Goal: Navigation & Orientation: Go to known website

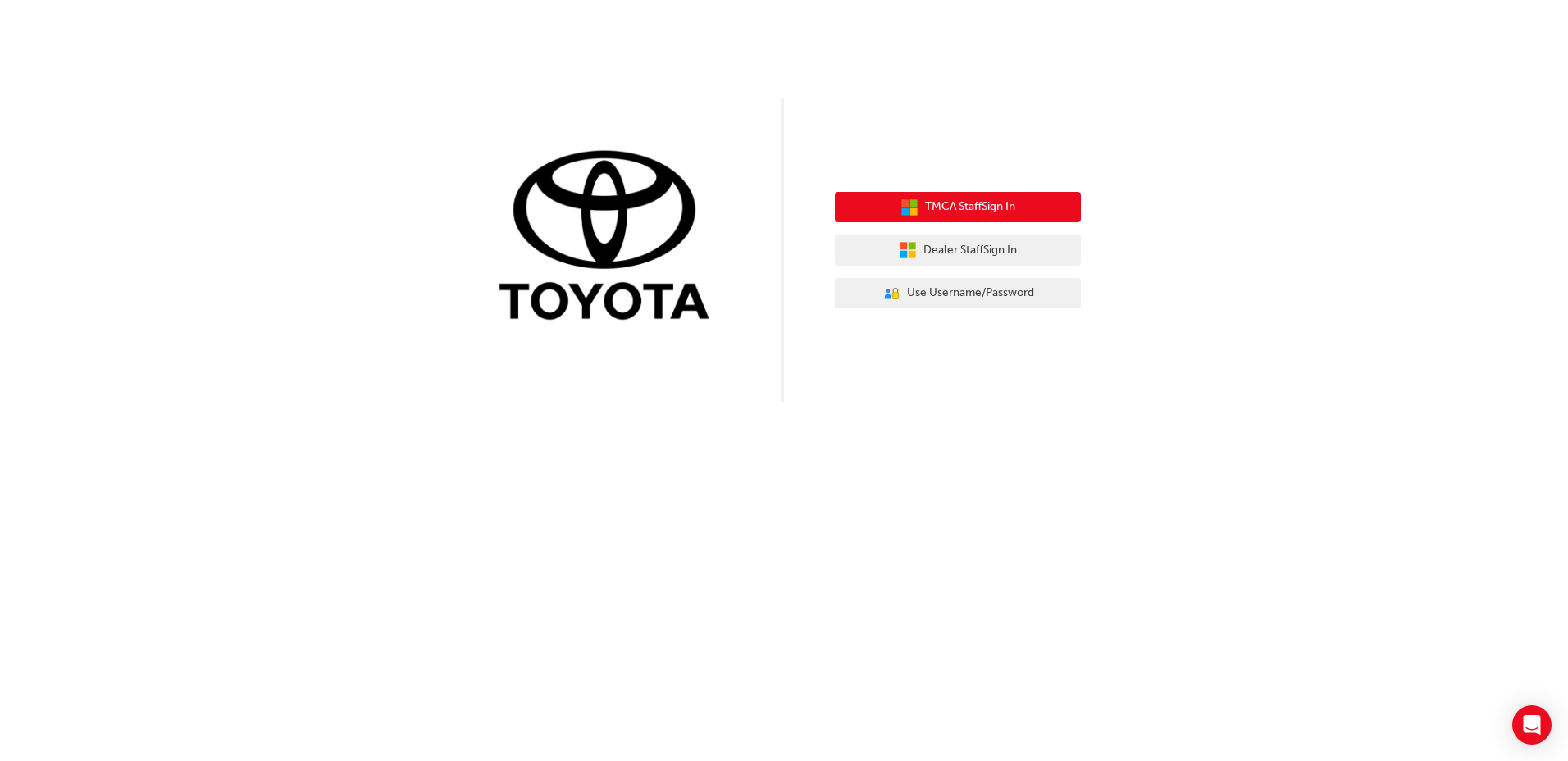
click at [974, 196] on button "TMCA Staff Sign In" at bounding box center [957, 207] width 246 height 32
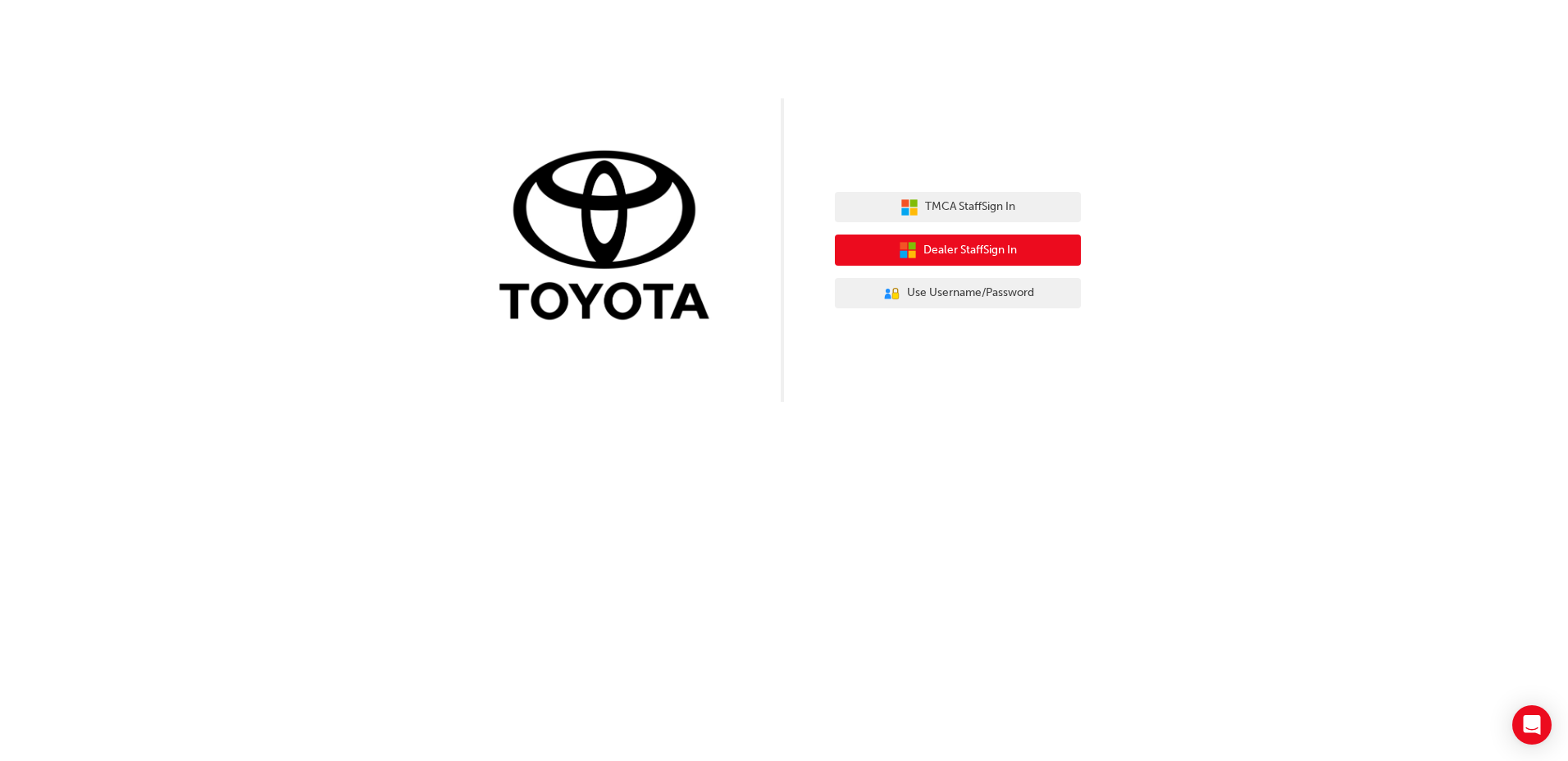
click at [1014, 252] on span "Dealer Staff Sign In" at bounding box center [970, 250] width 94 height 19
click at [978, 250] on span "Dealer Staff Sign In" at bounding box center [970, 250] width 94 height 19
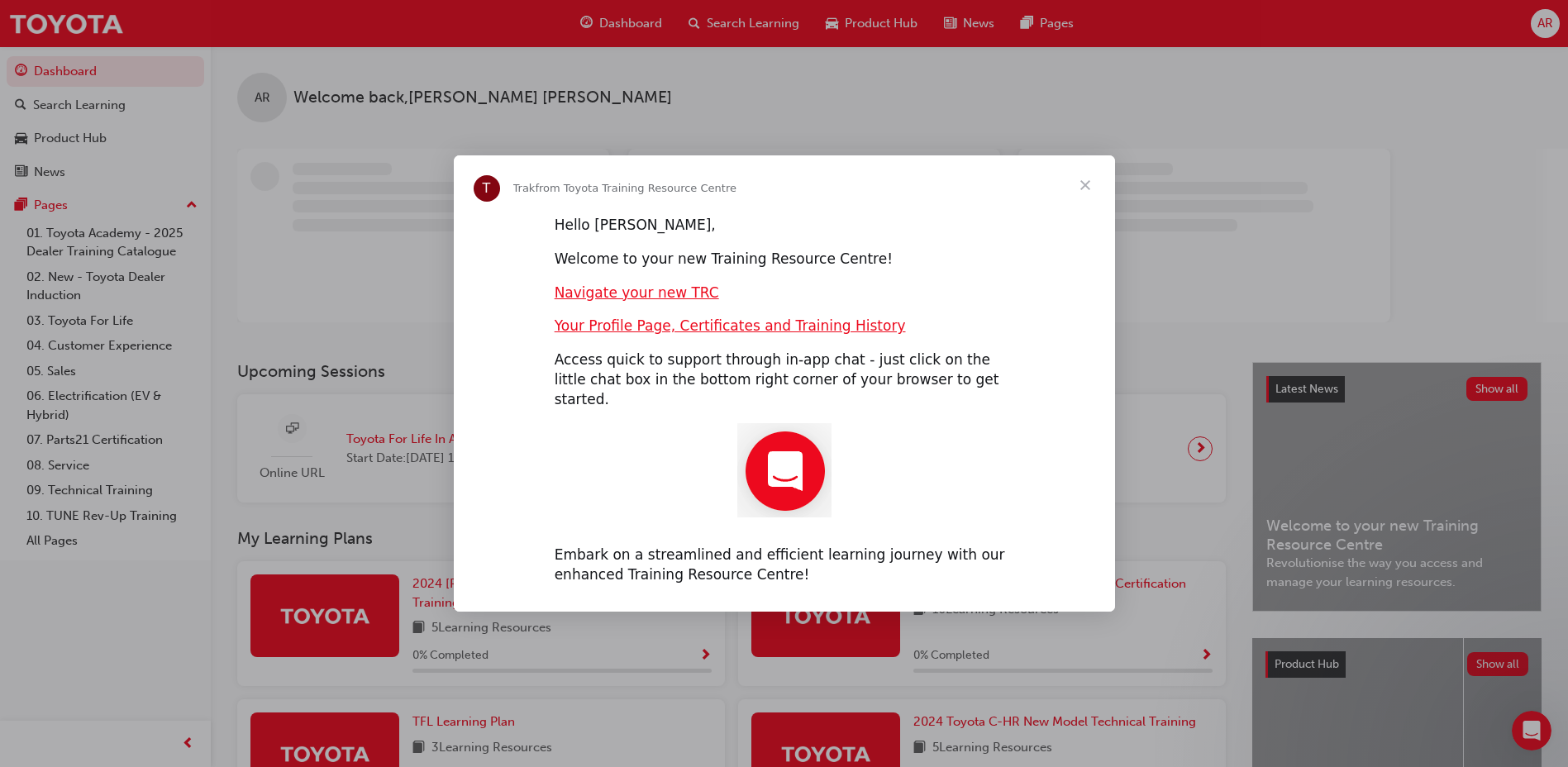
click at [1078, 190] on span "Close" at bounding box center [1085, 185] width 60 height 60
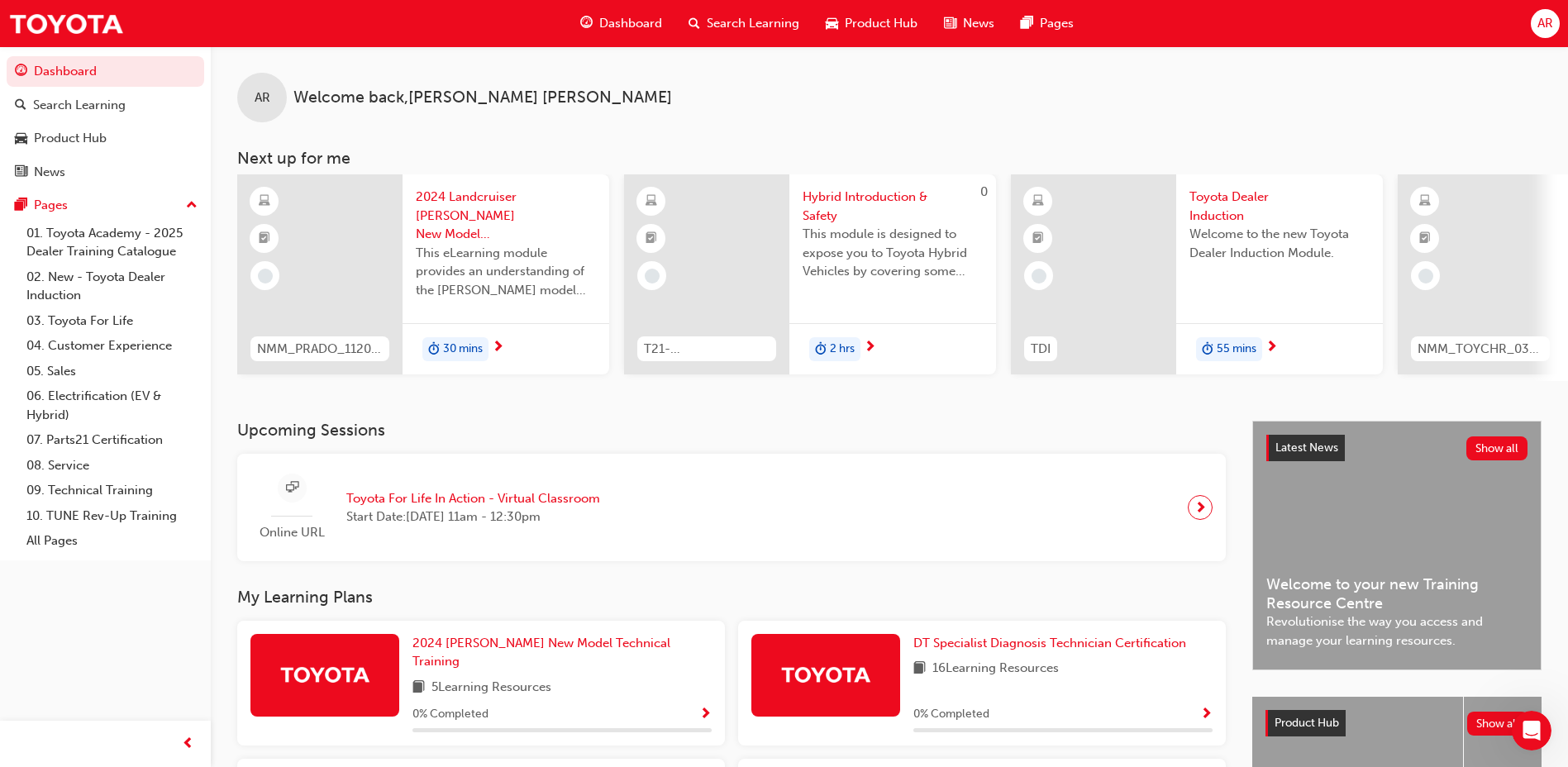
click at [1528, 29] on div "Dashboard Search Learning Product Hub News Pages AR" at bounding box center [784, 23] width 1568 height 47
click at [1544, 29] on span "AR" at bounding box center [1545, 24] width 15 height 19
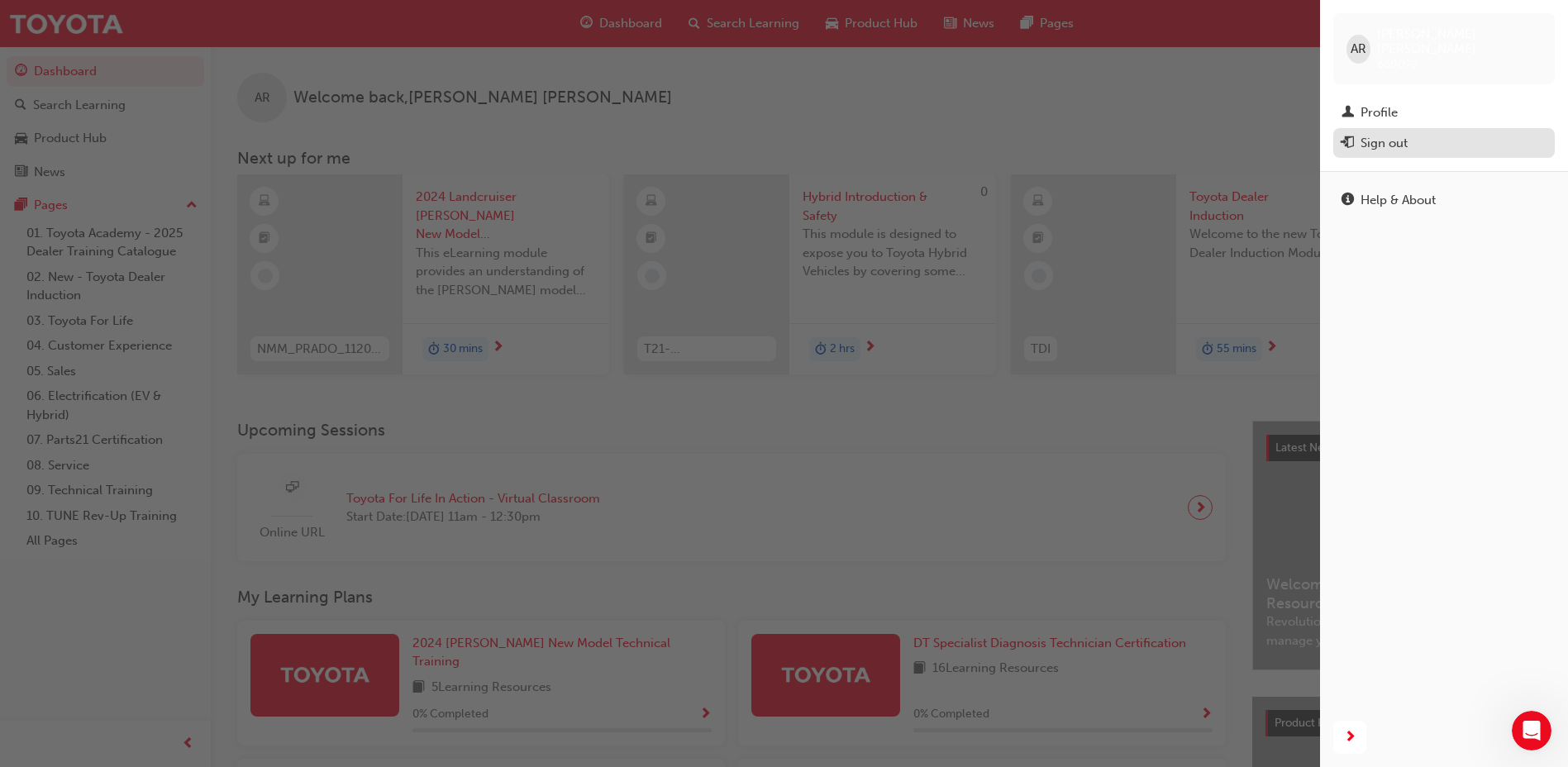
click at [1422, 133] on div "Sign out" at bounding box center [1444, 143] width 205 height 20
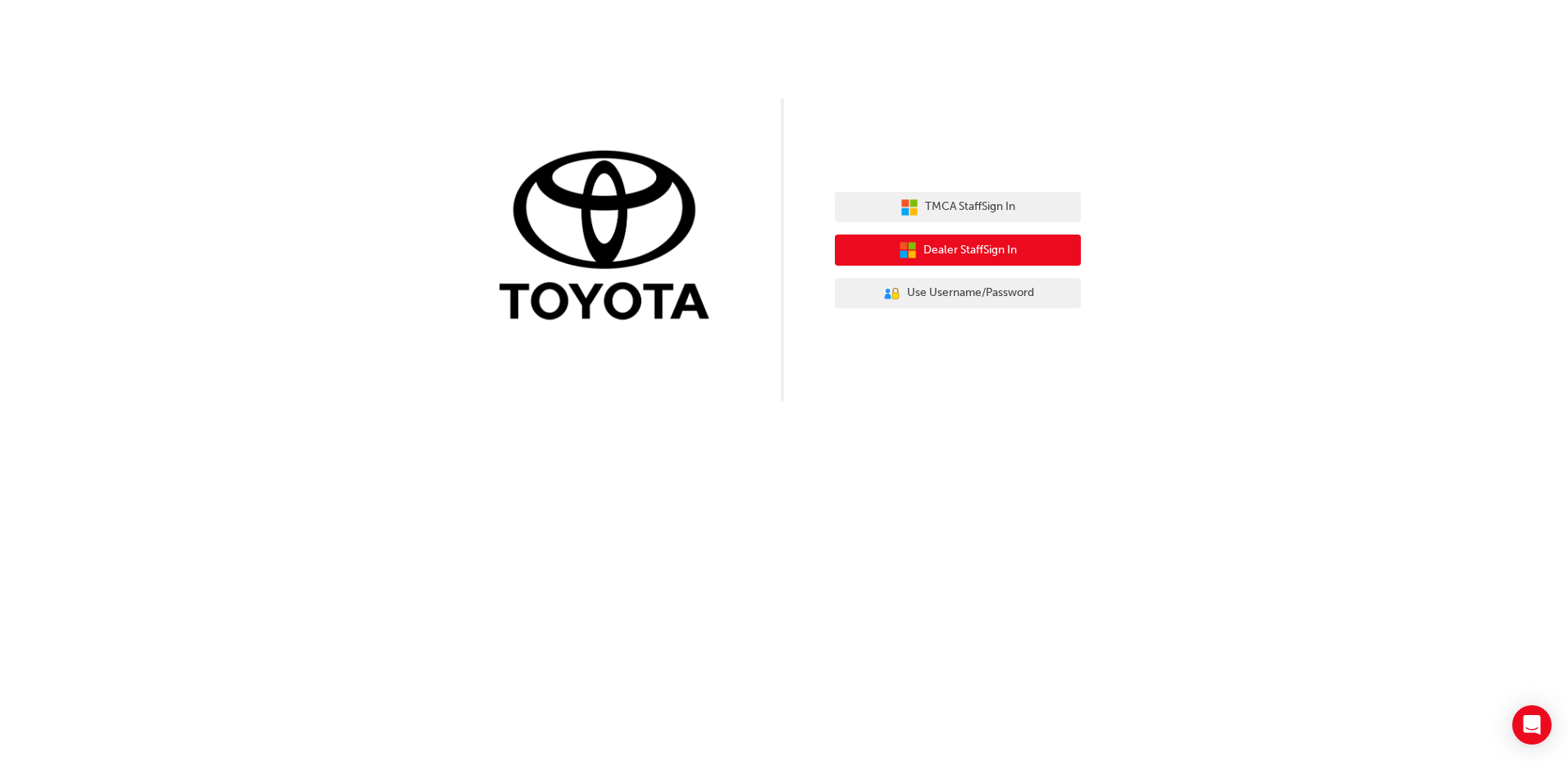
click at [954, 246] on span "Dealer Staff Sign In" at bounding box center [970, 250] width 94 height 19
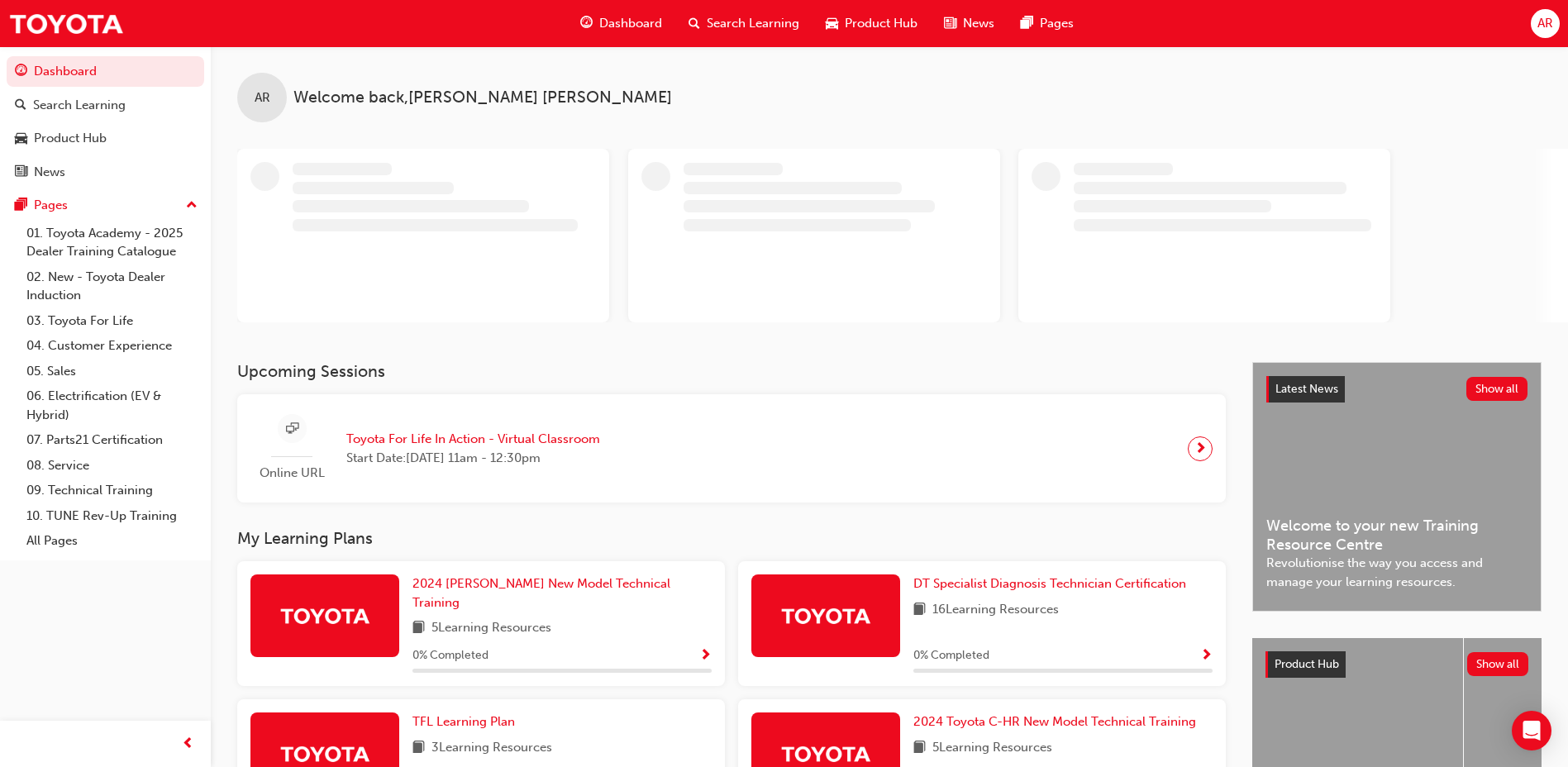
click at [1550, 5] on div "Dashboard Search Learning Product Hub News Pages AR" at bounding box center [784, 23] width 1568 height 47
click at [1551, 20] on span "AR" at bounding box center [1545, 24] width 15 height 19
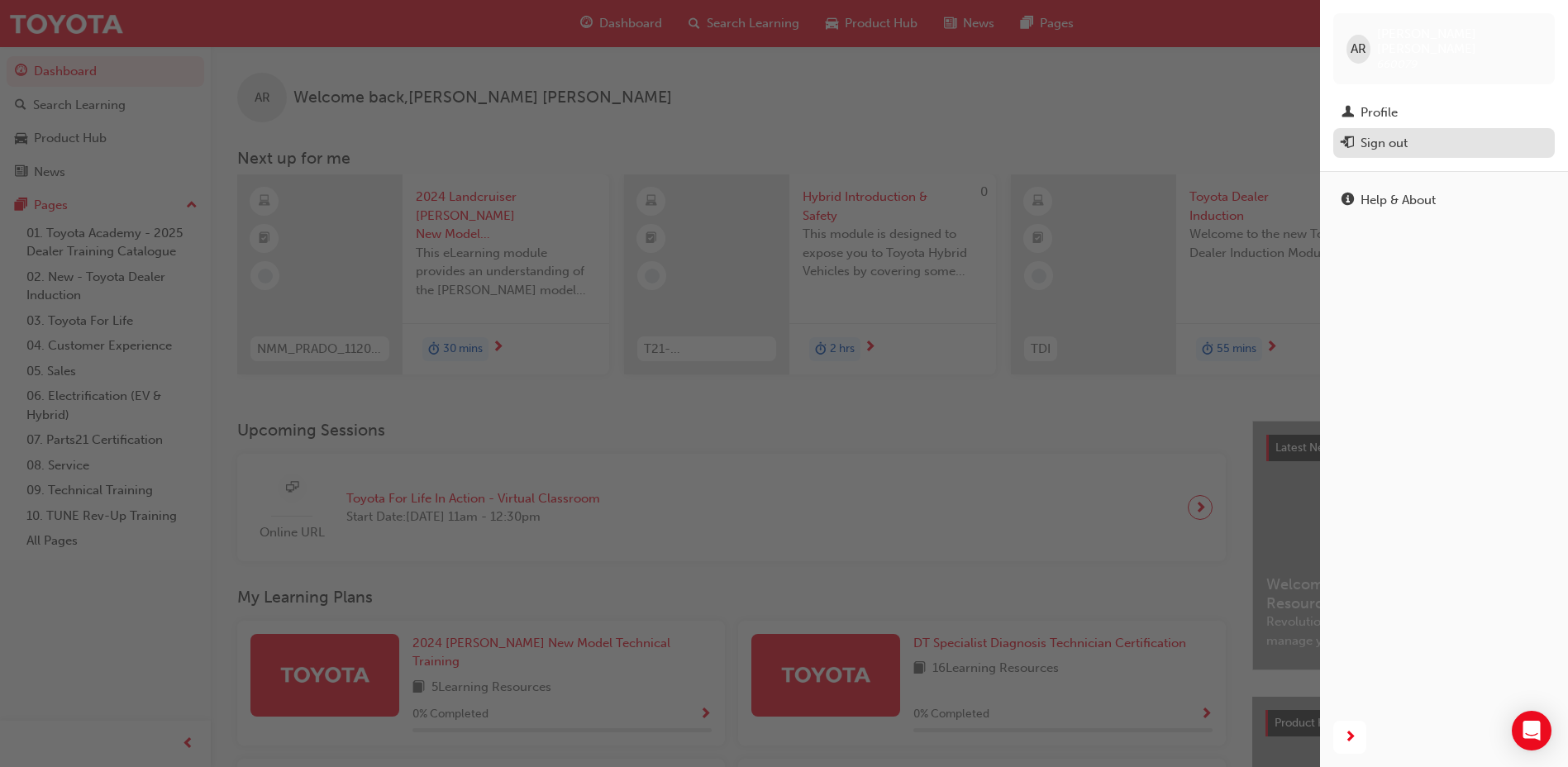
click at [1427, 143] on button "Sign out" at bounding box center [1445, 144] width 222 height 31
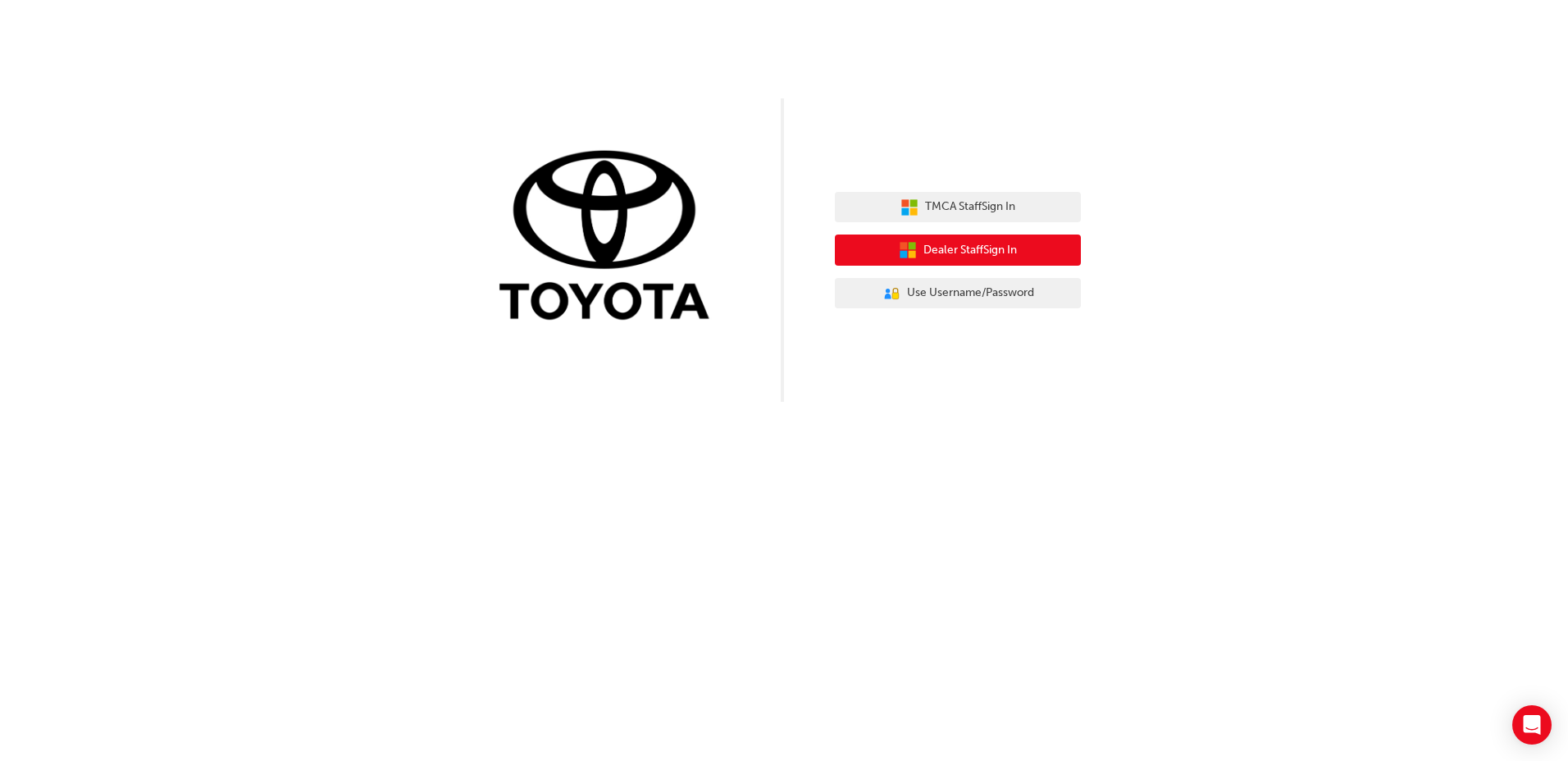
click at [943, 246] on span "Dealer Staff Sign In" at bounding box center [970, 250] width 94 height 19
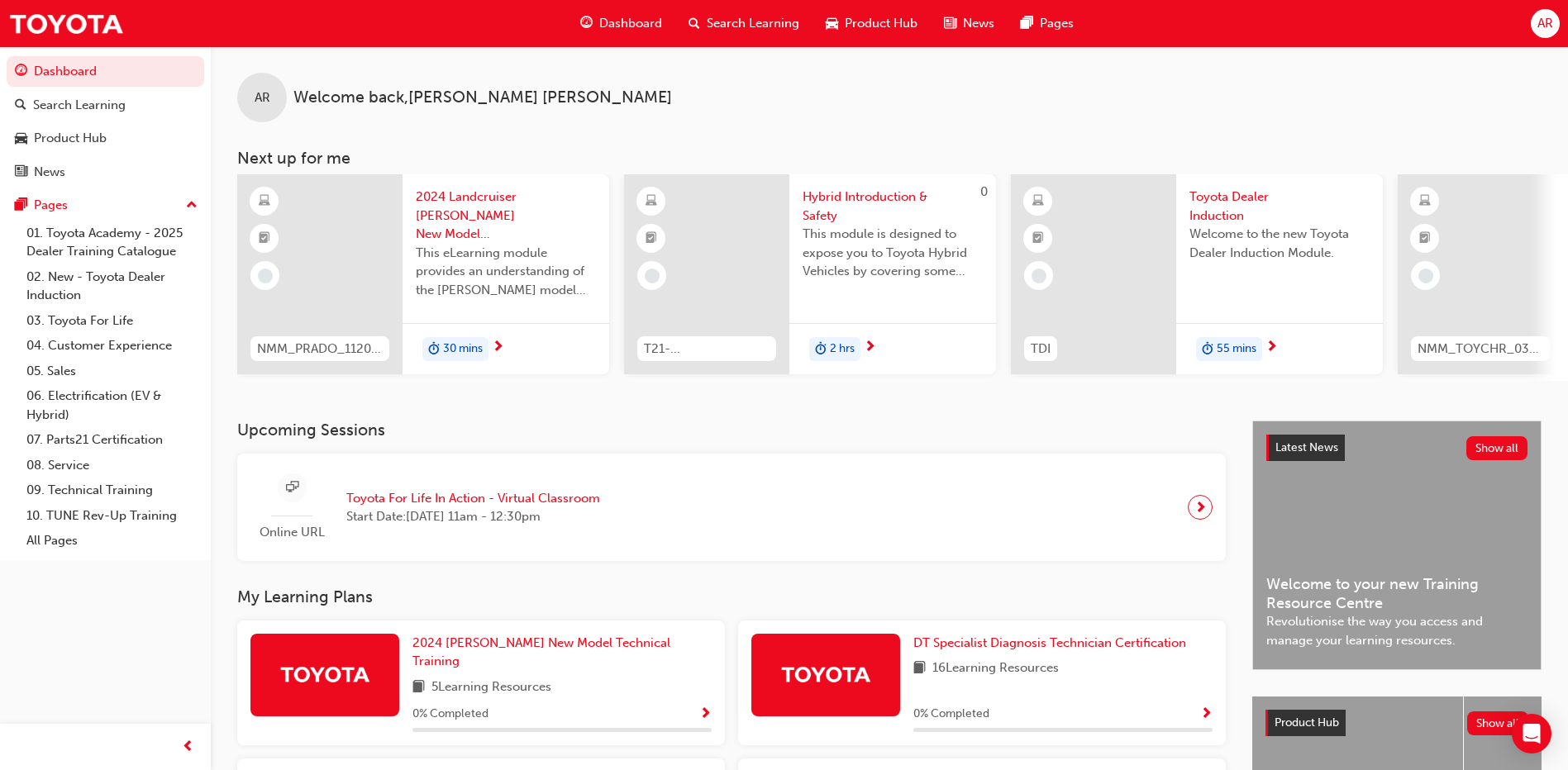
click at [1543, 24] on span "AR" at bounding box center [1545, 24] width 15 height 19
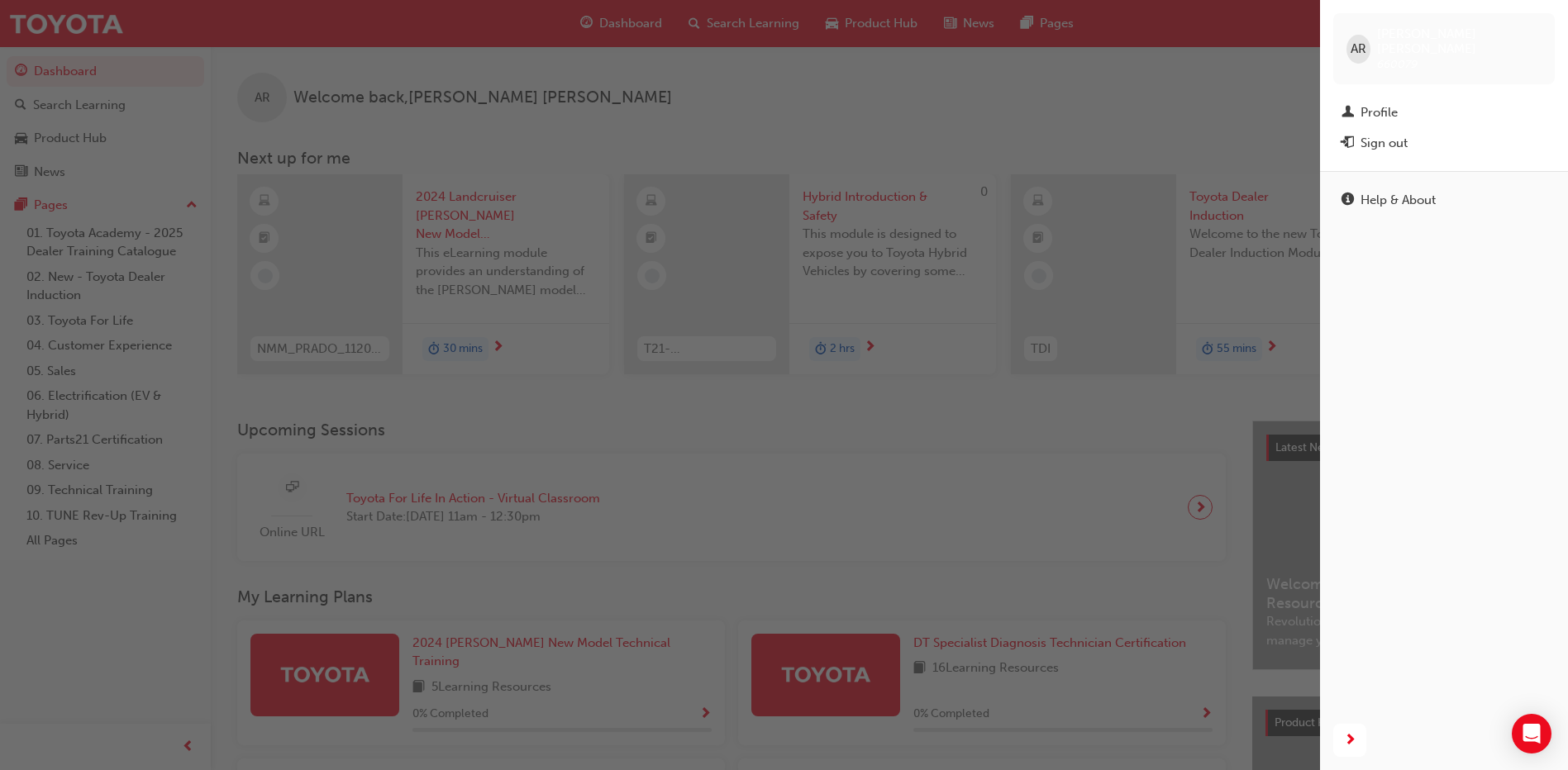
click at [1468, 133] on div "Sign out" at bounding box center [1444, 143] width 205 height 20
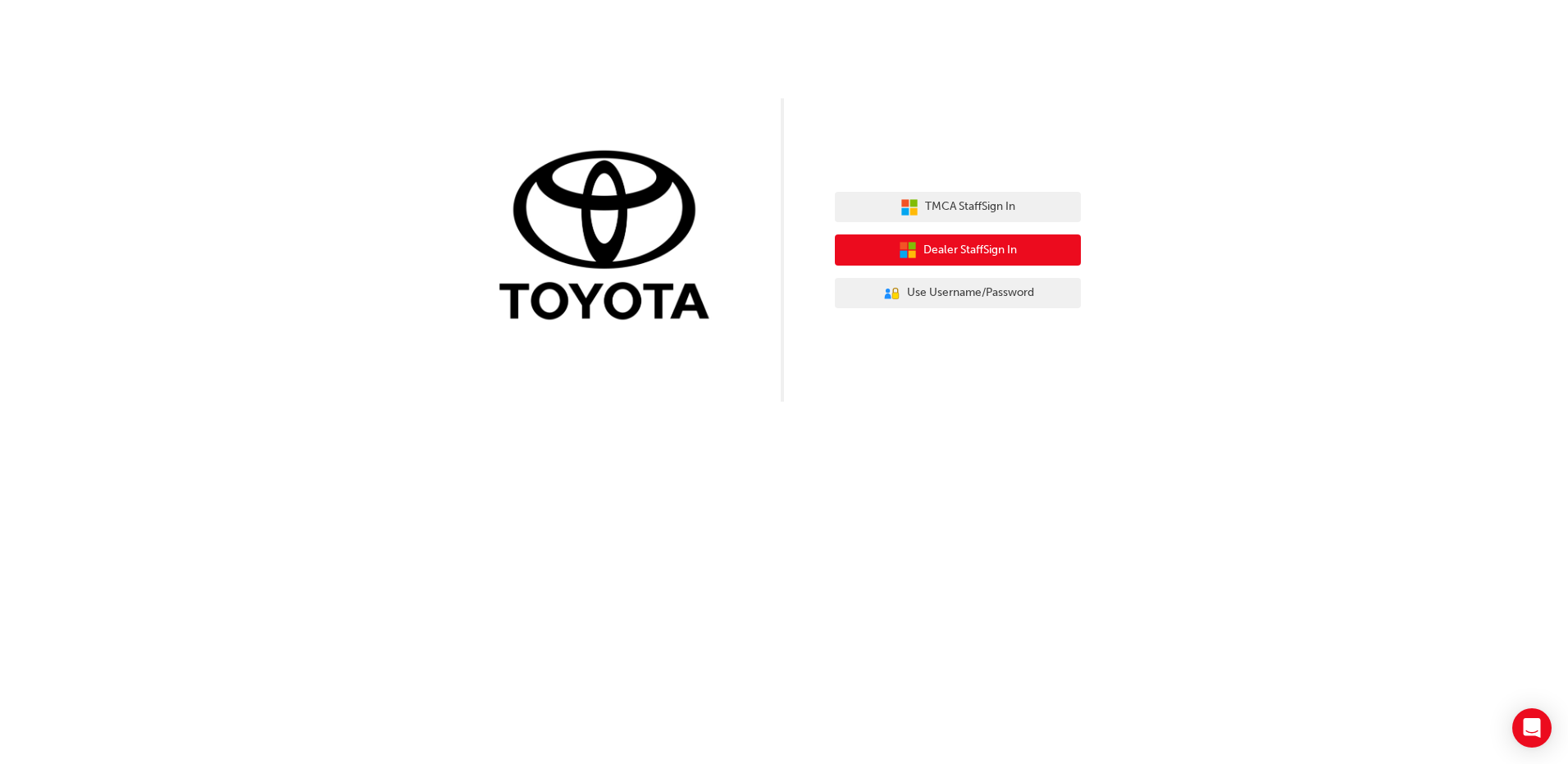
click at [974, 251] on span "Dealer Staff Sign In" at bounding box center [970, 251] width 94 height 19
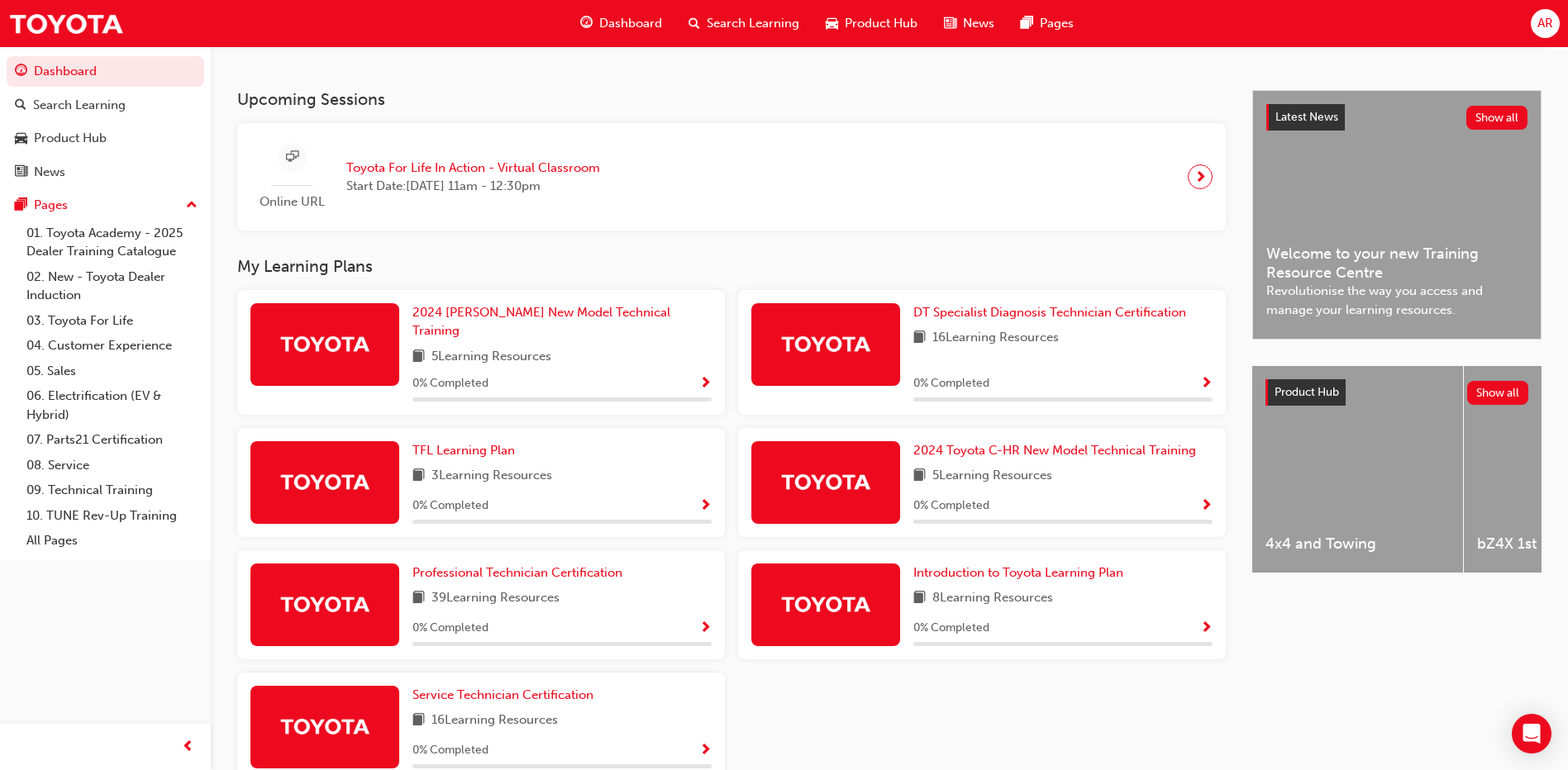
scroll to position [414, 0]
